Goal: Register for event/course

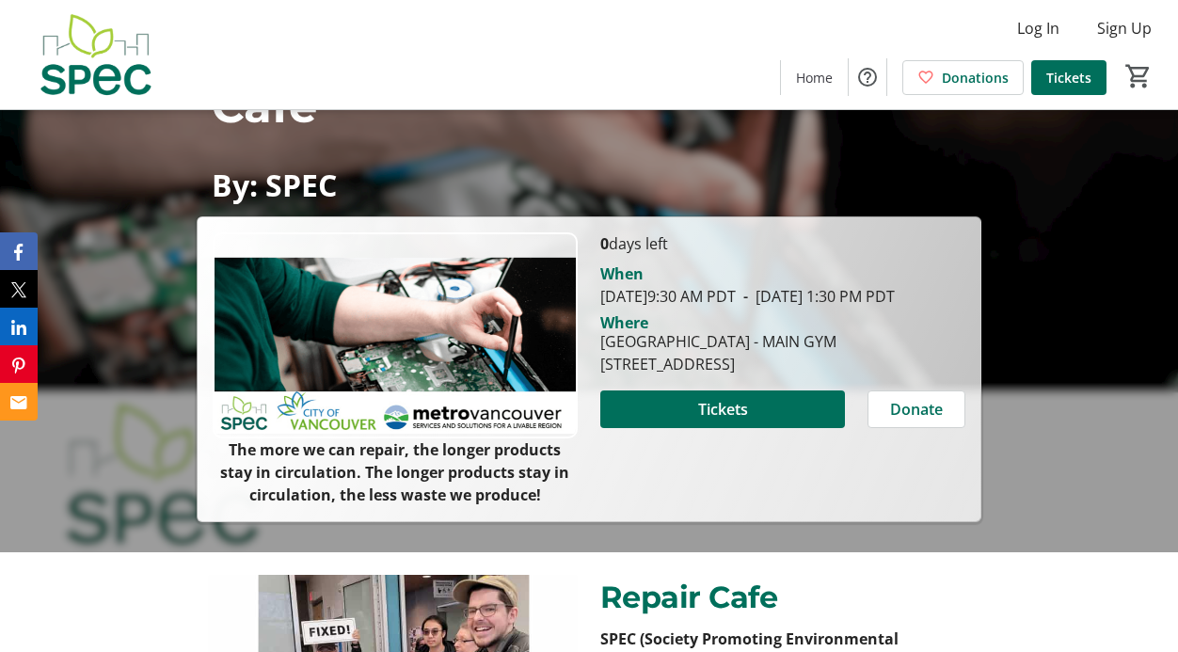
scroll to position [123, 0]
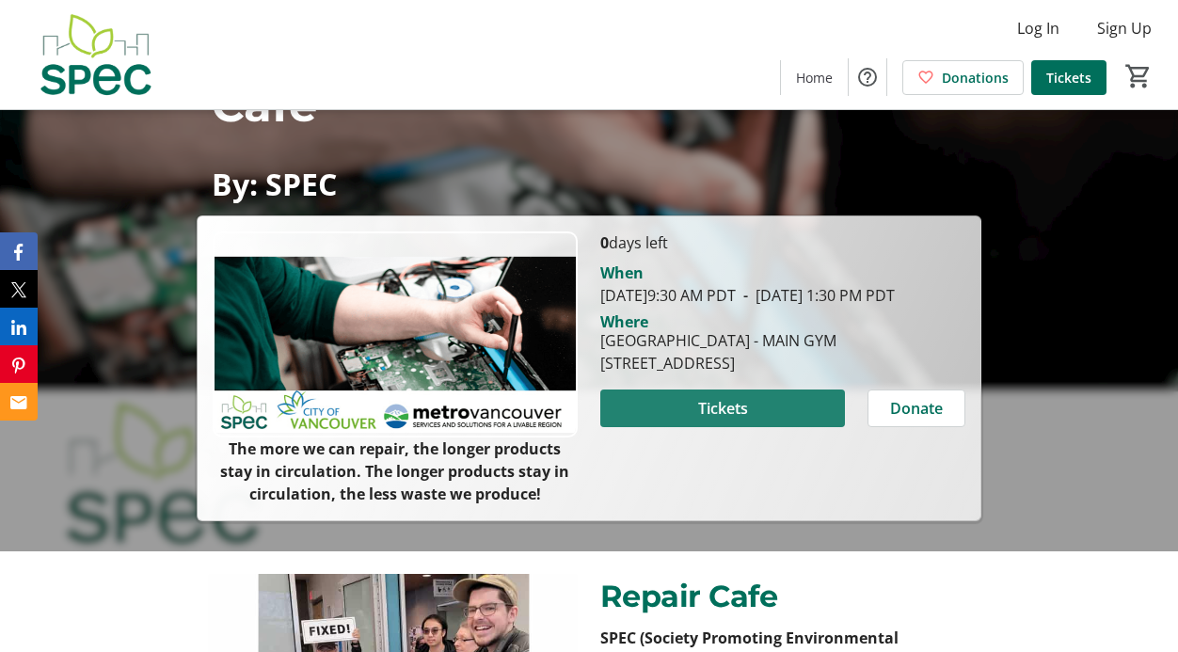
click at [691, 431] on span at bounding box center [722, 408] width 245 height 45
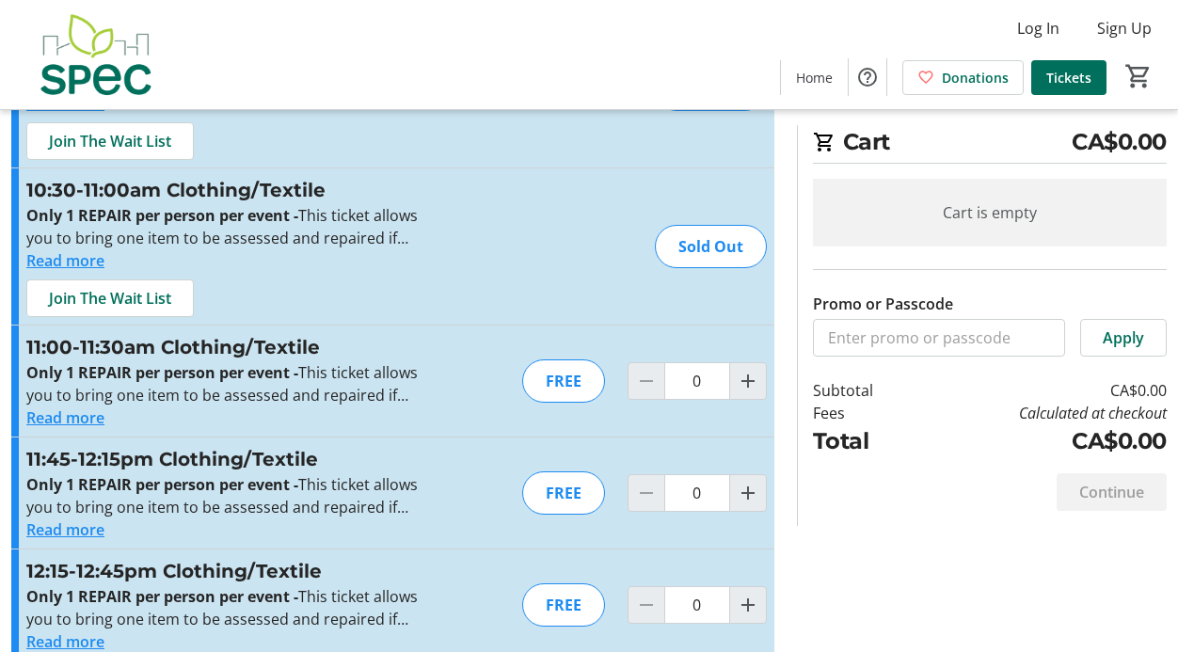
scroll to position [316, 0]
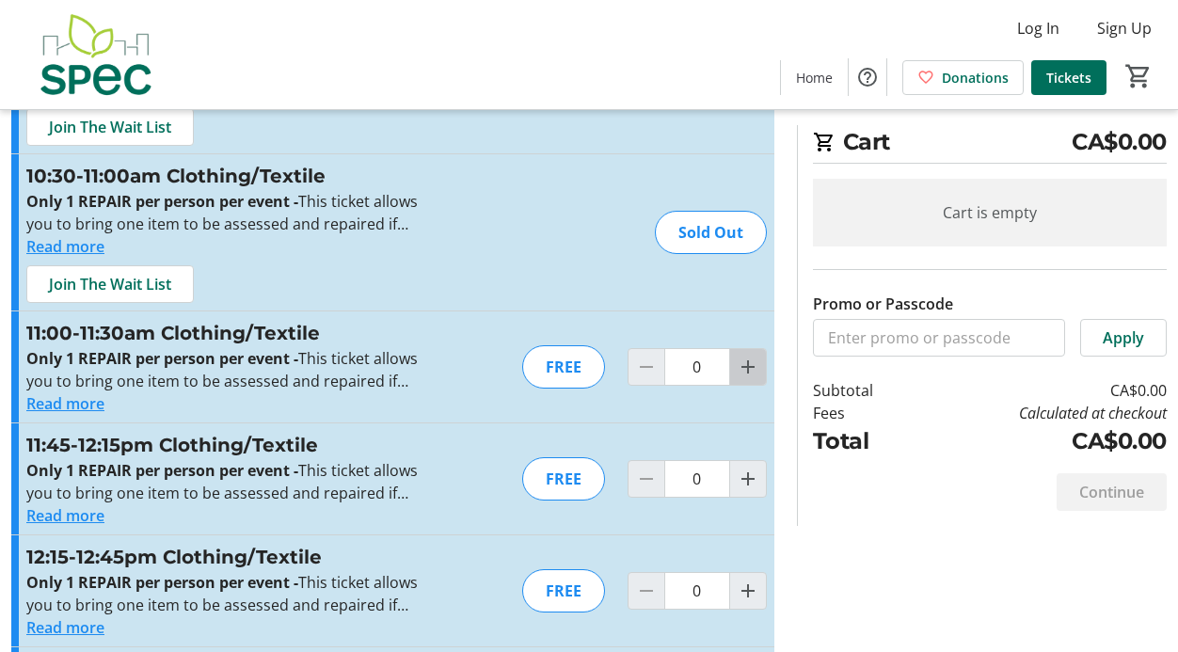
click at [754, 371] on mat-icon "Increment by one" at bounding box center [748, 367] width 23 height 23
type input "1"
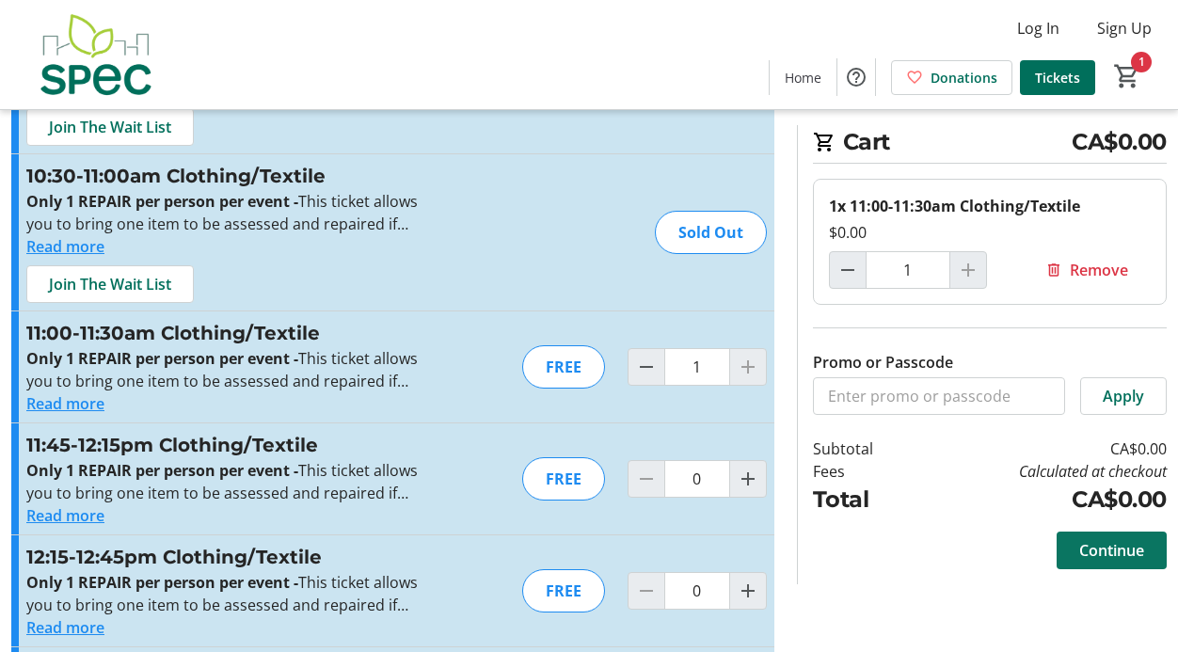
click at [1115, 549] on span "Continue" at bounding box center [1111, 550] width 65 height 23
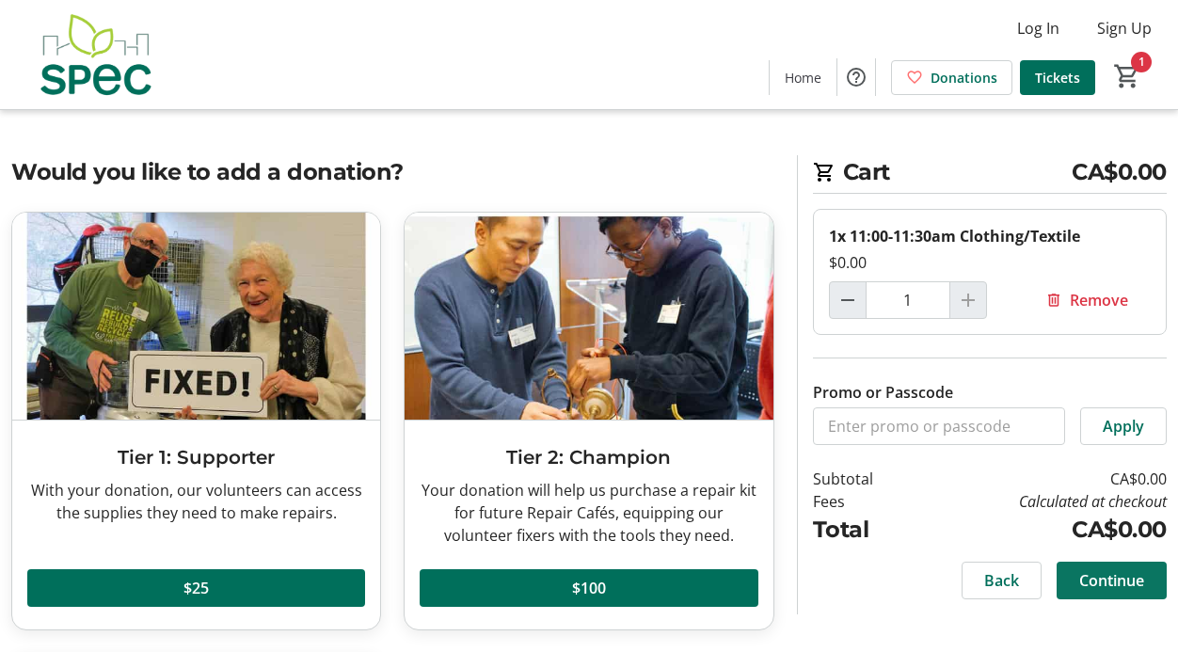
click at [1102, 577] on span "Continue" at bounding box center [1111, 580] width 65 height 23
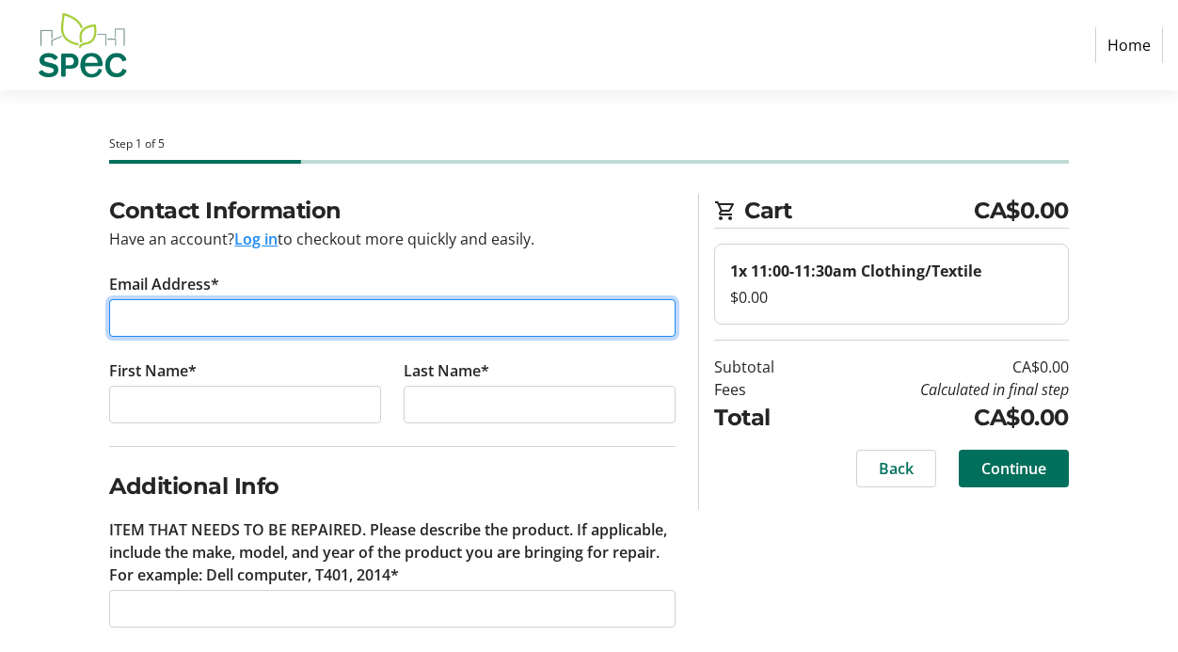
click at [247, 319] on input "Email Address*" at bounding box center [392, 318] width 566 height 38
type input "[EMAIL_ADDRESS][DOMAIN_NAME]"
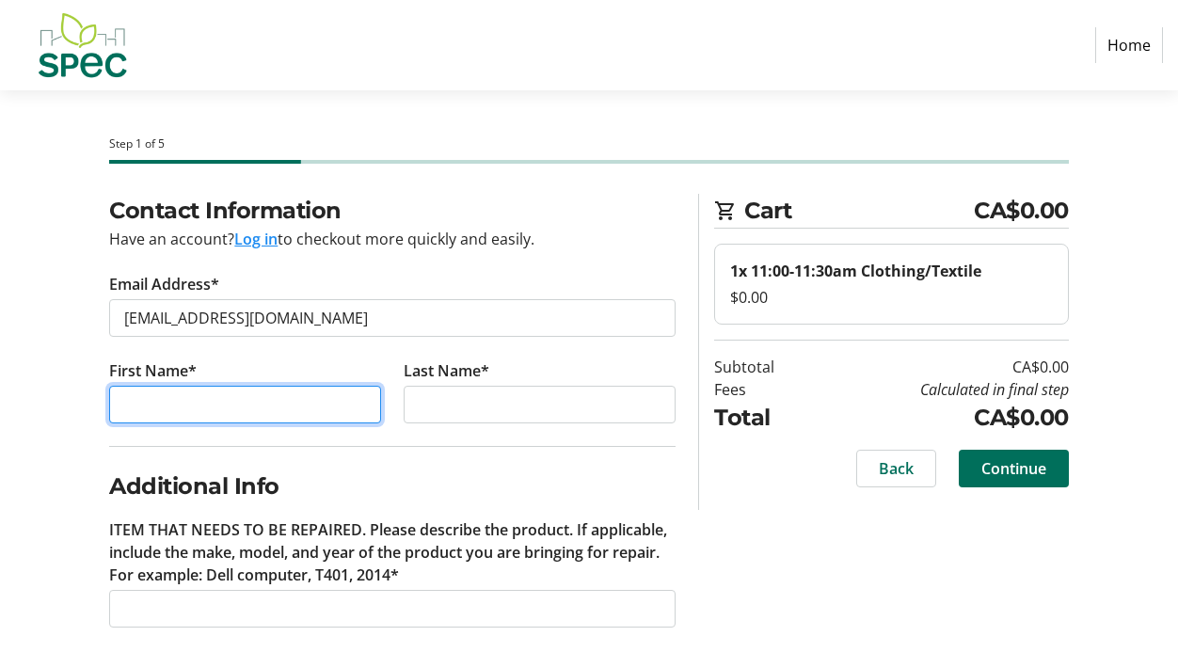
type input "Alyssa"
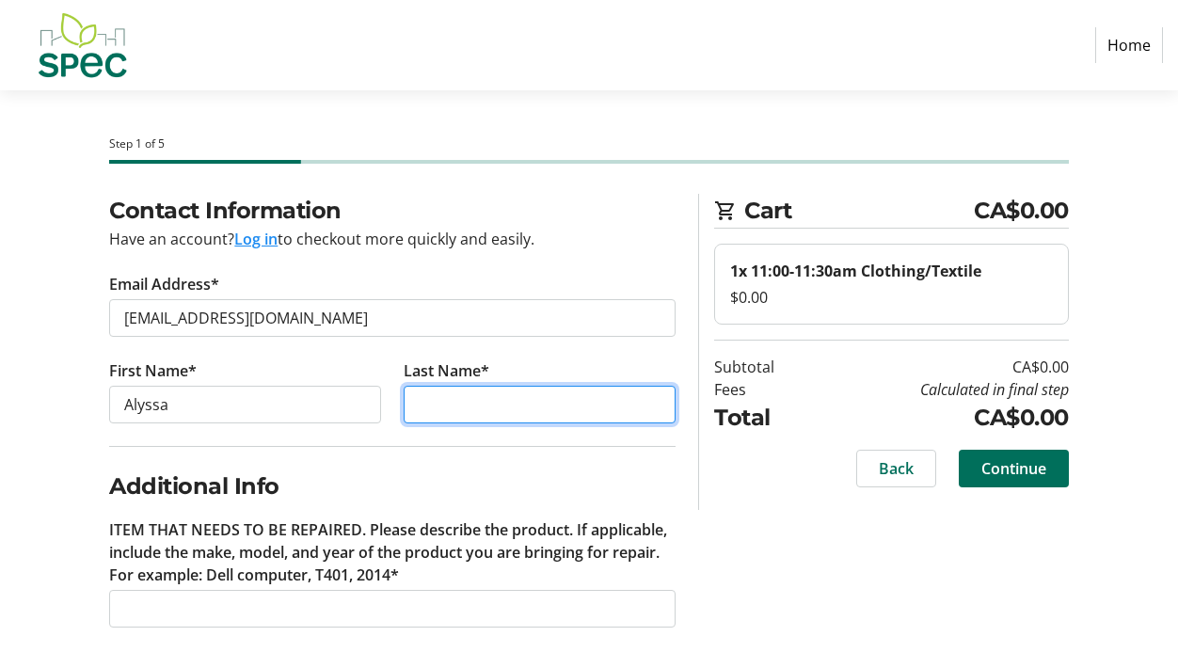
type input "Gurklis"
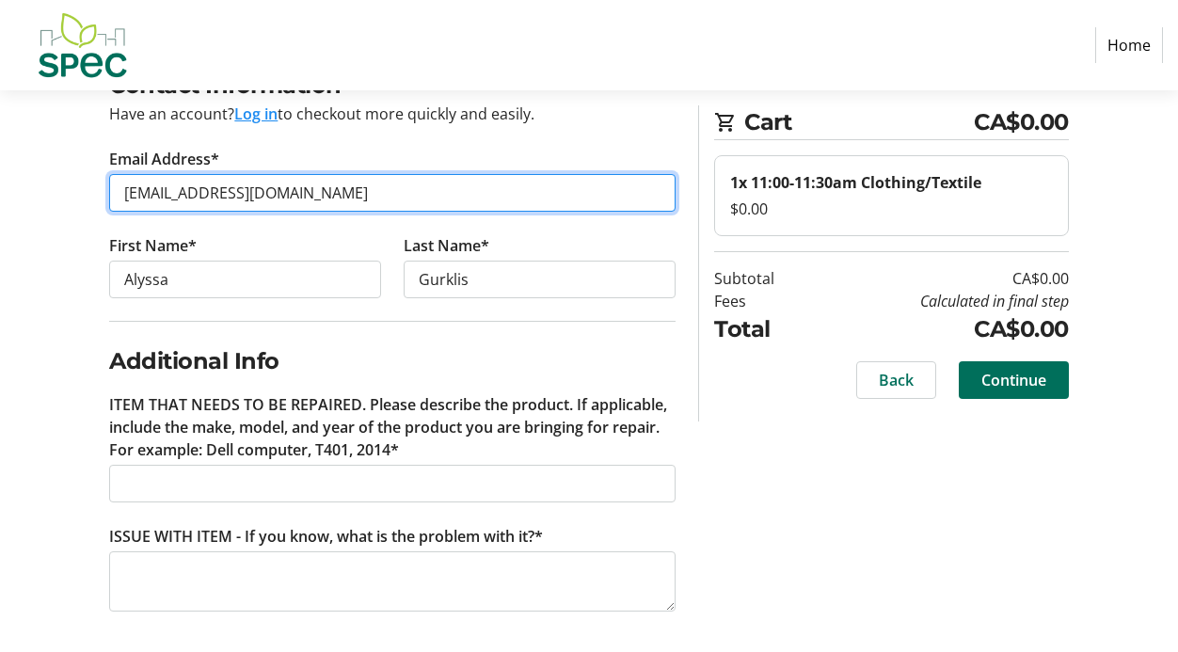
scroll to position [130, 0]
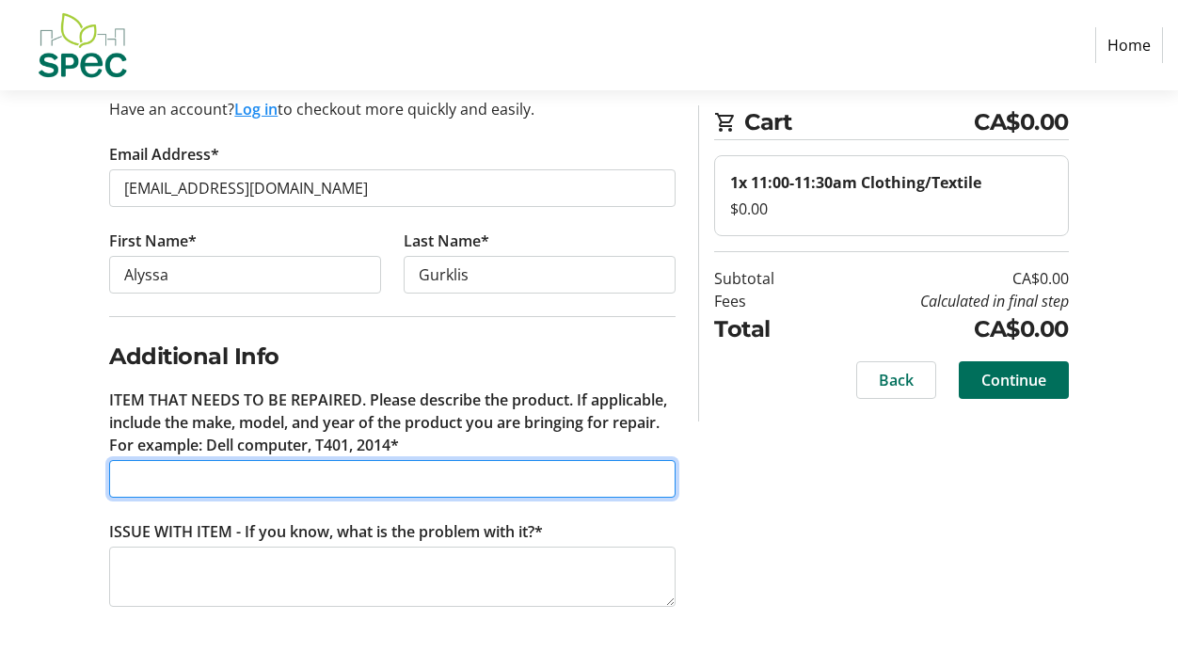
click at [176, 481] on input "ITEM THAT NEEDS TO BE REPAIRED. Please describe the product. If applicable, inc…" at bounding box center [392, 479] width 566 height 38
type input "Rain jacket"
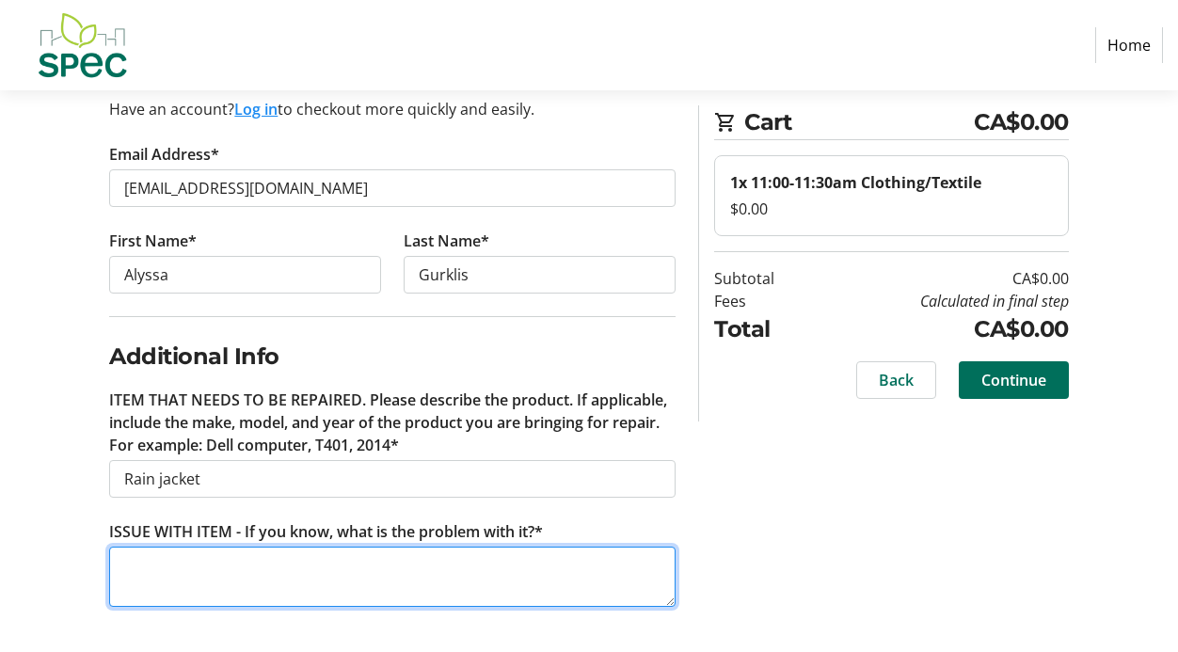
type textarea "h"
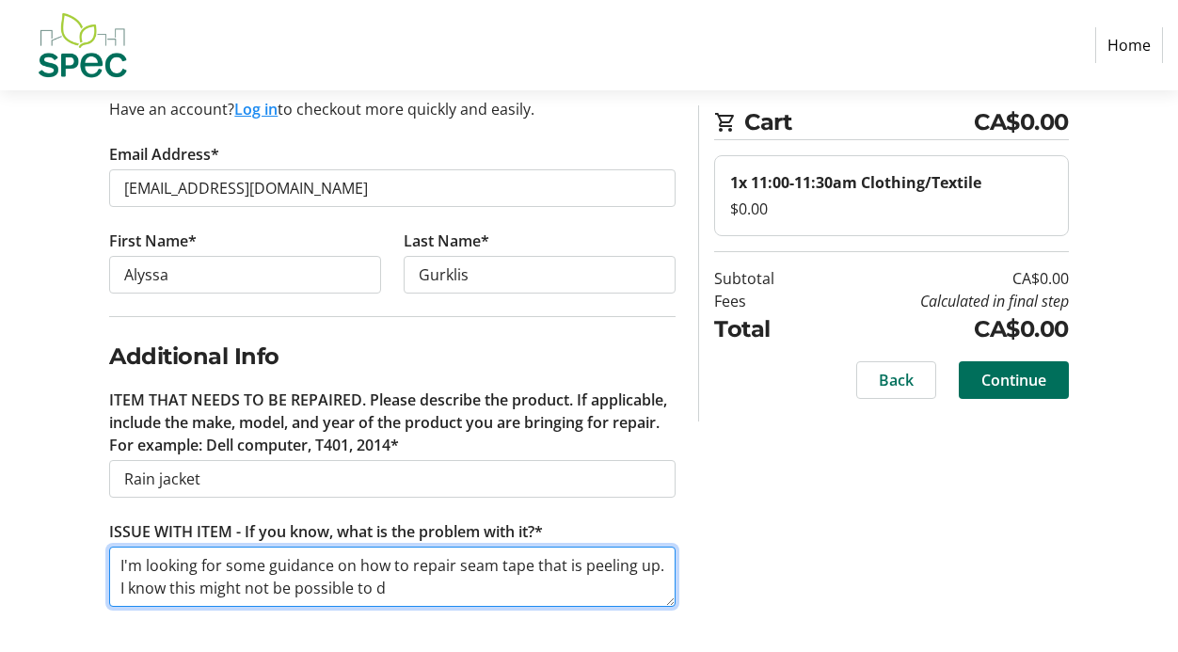
drag, startPoint x: 396, startPoint y: 587, endPoint x: 108, endPoint y: 581, distance: 288.0
click at [108, 581] on div "Contact Information Have an account? Log in to checkout more quickly and easily…" at bounding box center [392, 358] width 589 height 588
type textarea "I'm looking for some guidance on how to repair seam tape that is peeling up."
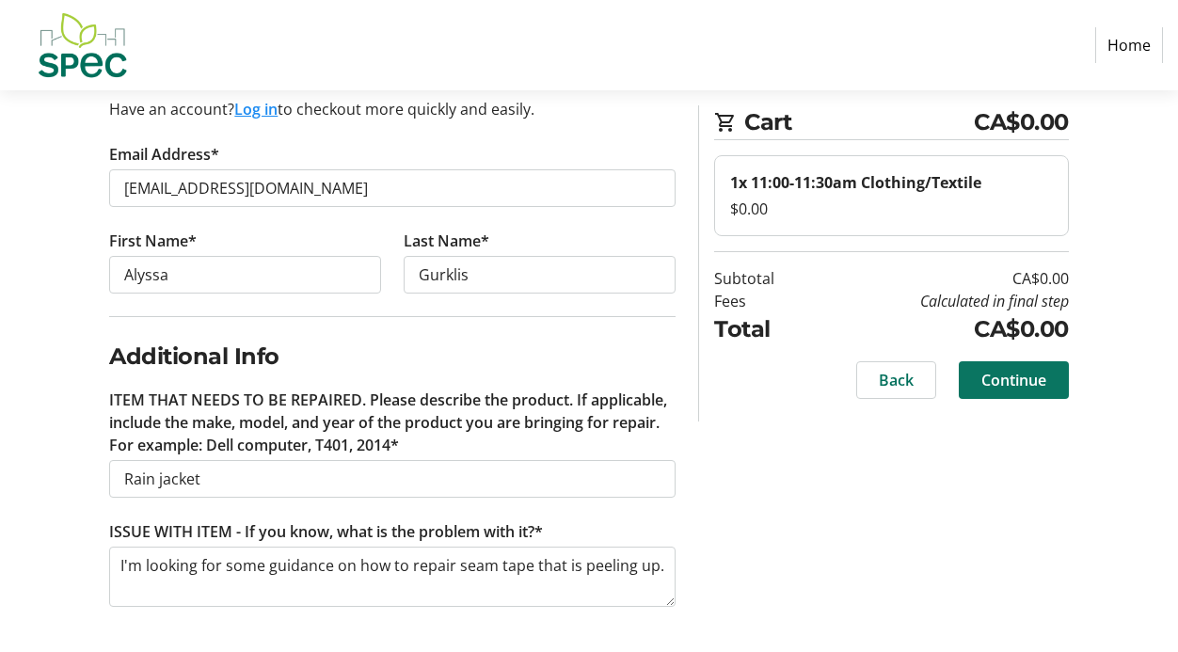
click at [1021, 383] on span "Continue" at bounding box center [1013, 380] width 65 height 23
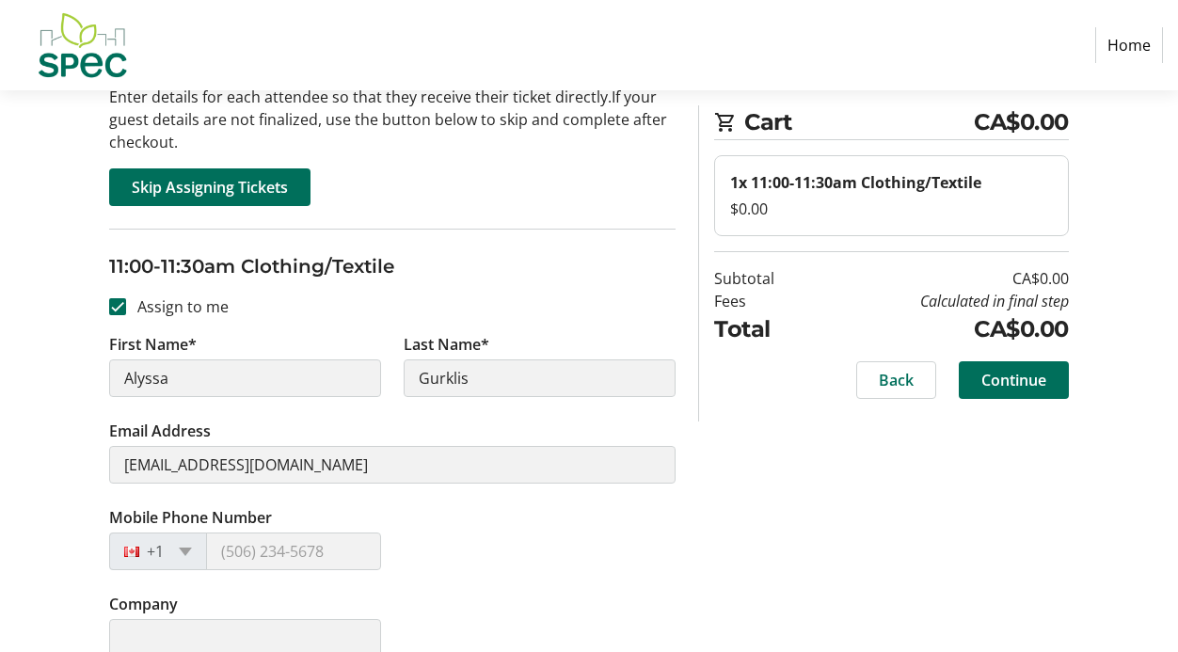
scroll to position [184, 0]
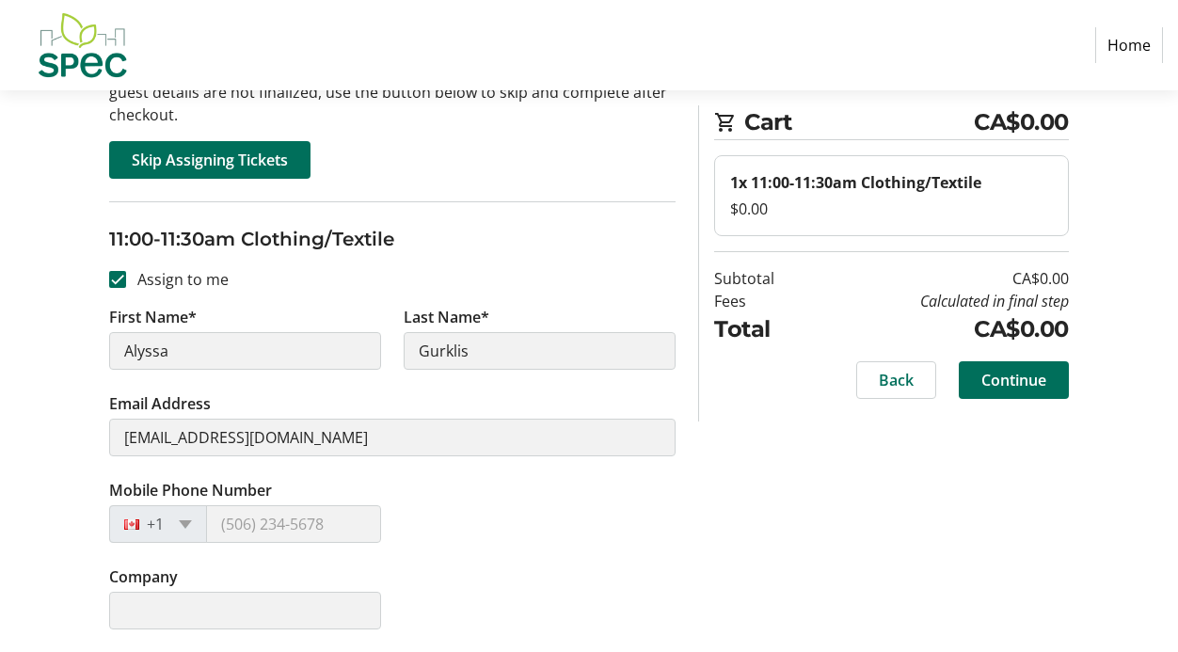
click at [151, 529] on div at bounding box center [137, 524] width 54 height 21
click at [154, 526] on div at bounding box center [137, 524] width 54 height 21
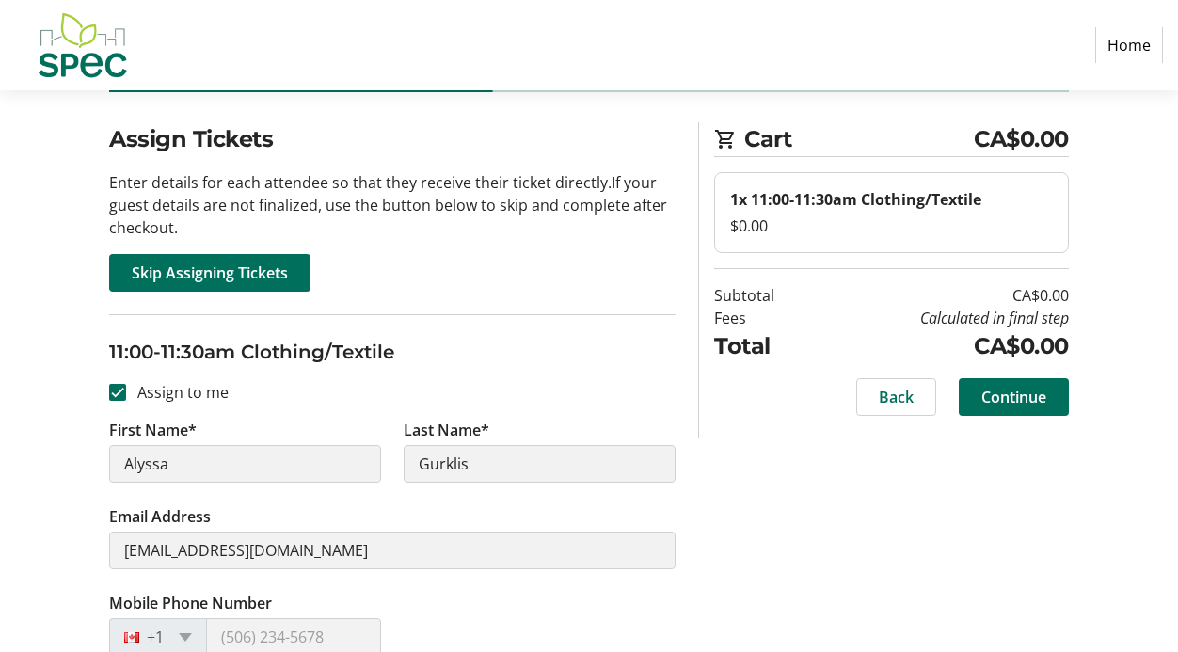
scroll to position [0, 0]
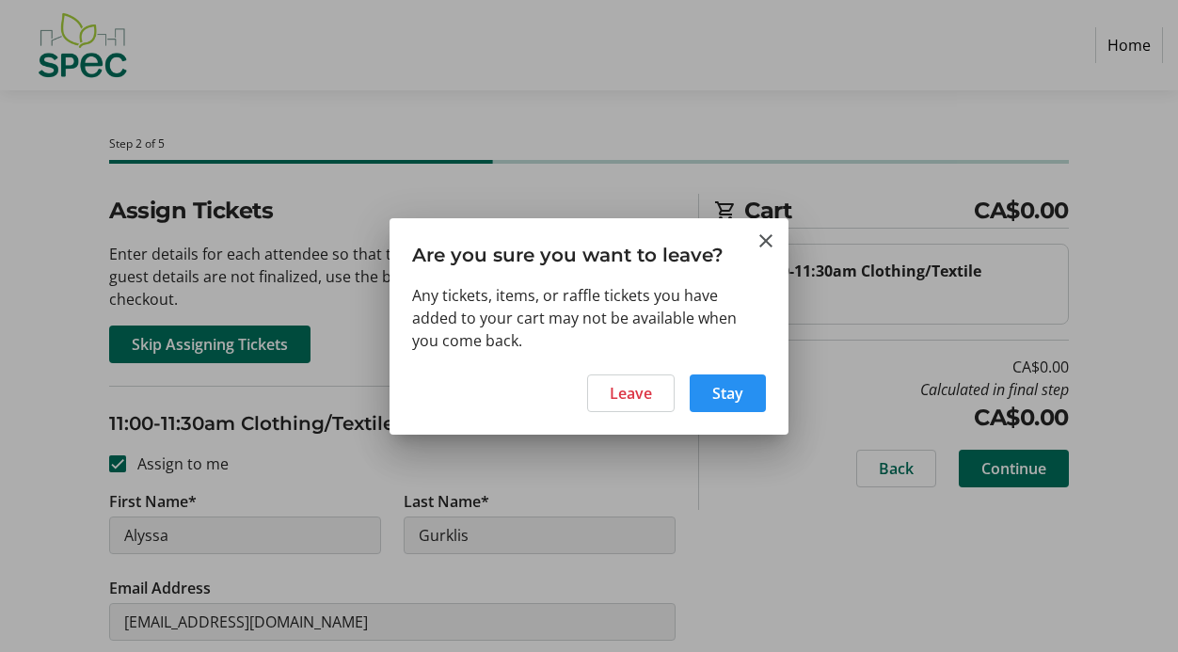
click at [730, 393] on span "Stay" at bounding box center [727, 393] width 31 height 23
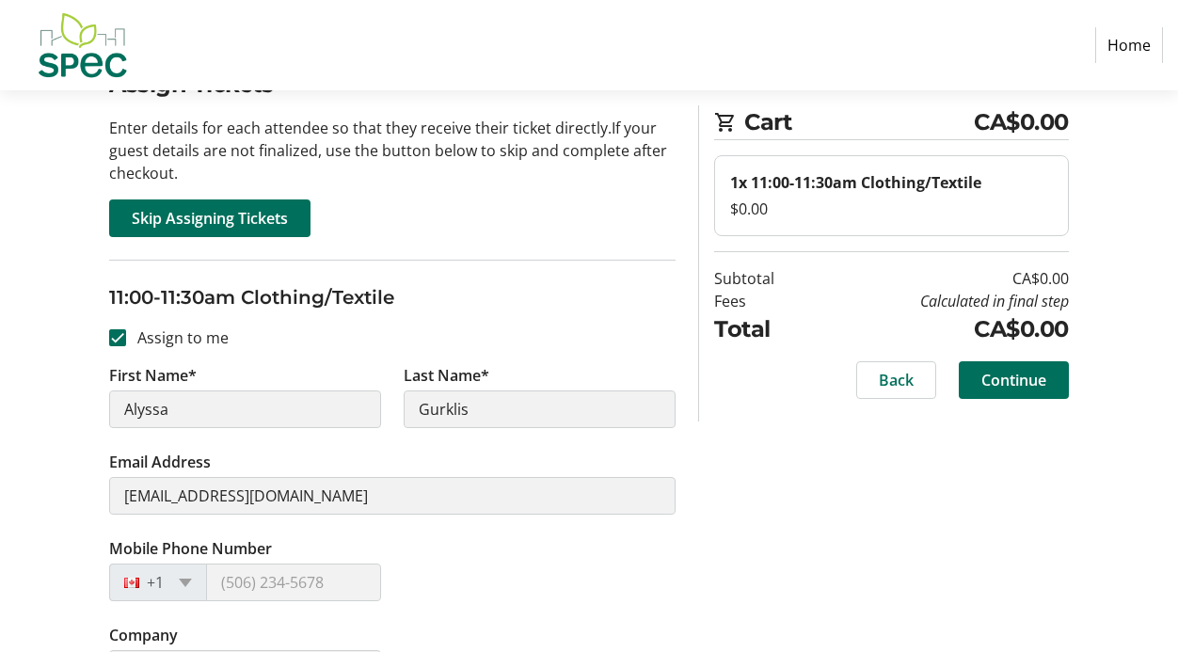
scroll to position [184, 0]
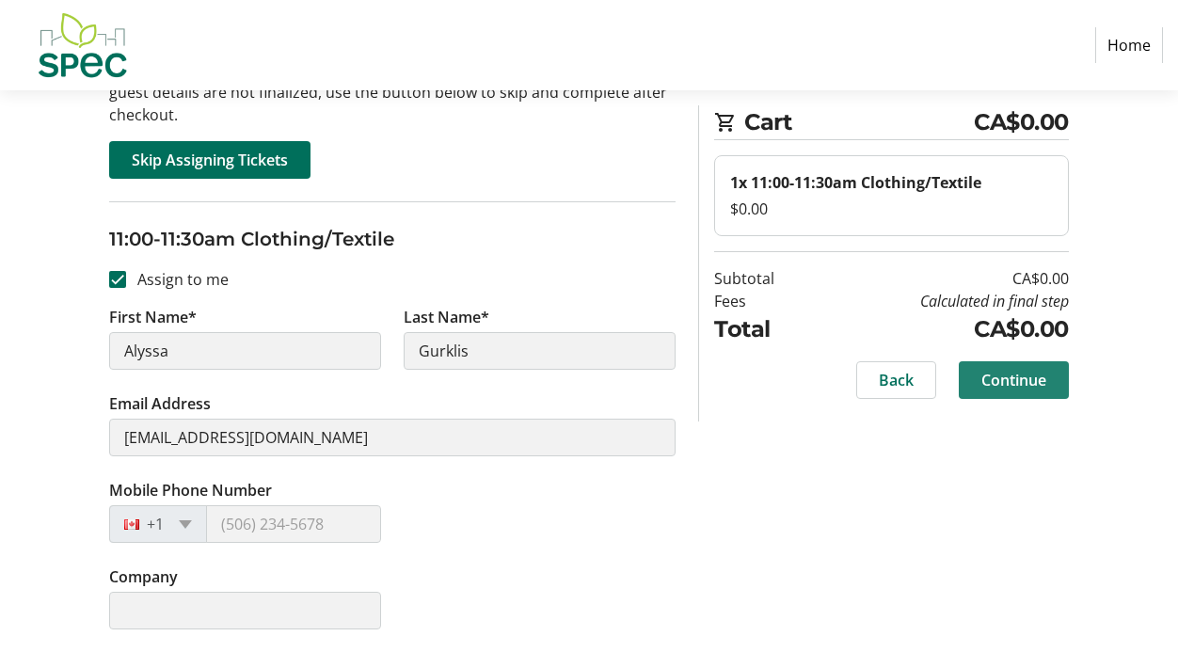
click at [992, 380] on span "Continue" at bounding box center [1013, 380] width 65 height 23
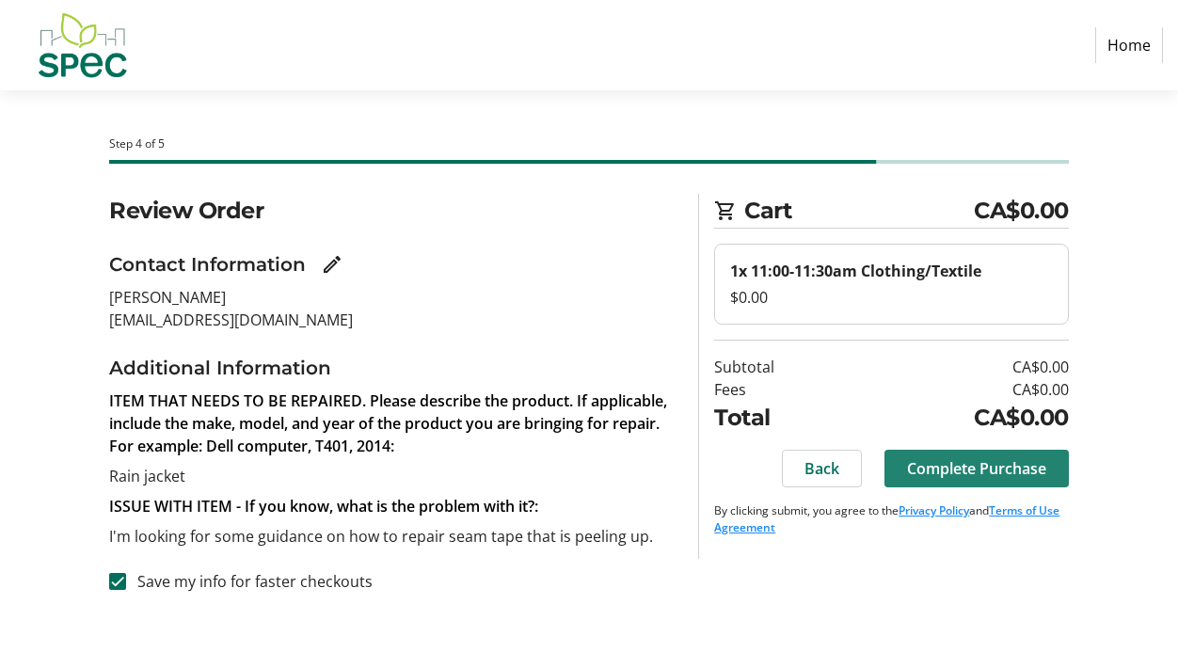
click at [968, 466] on span "Complete Purchase" at bounding box center [976, 468] width 139 height 23
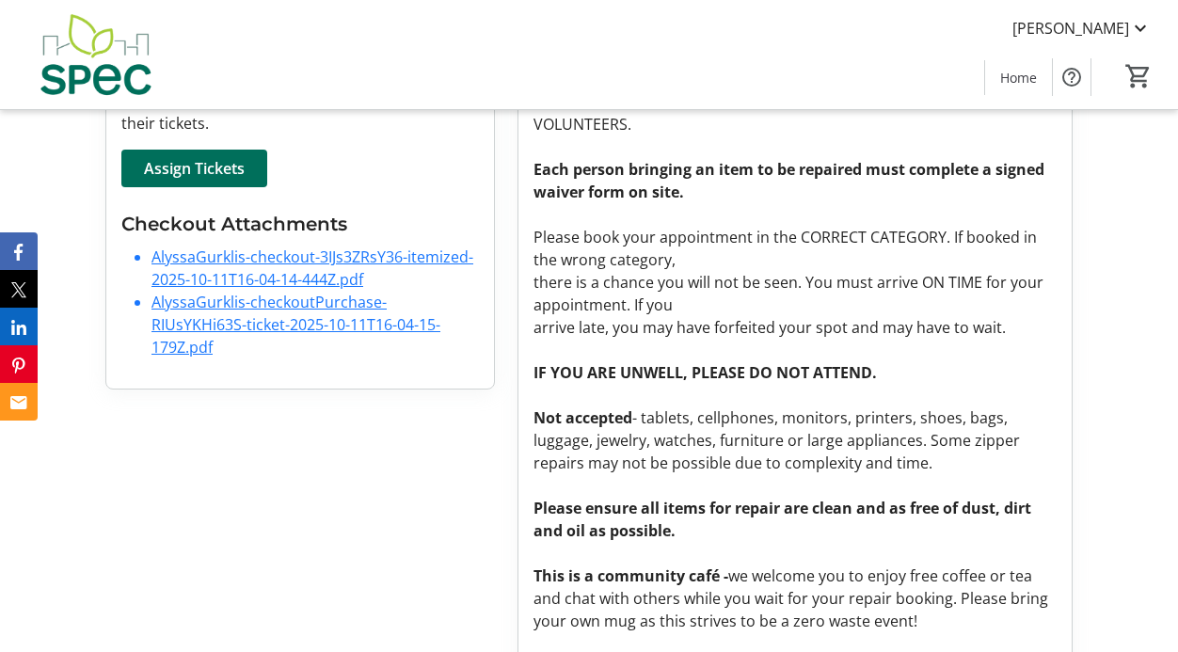
scroll to position [637, 0]
